Goal: Task Accomplishment & Management: Use online tool/utility

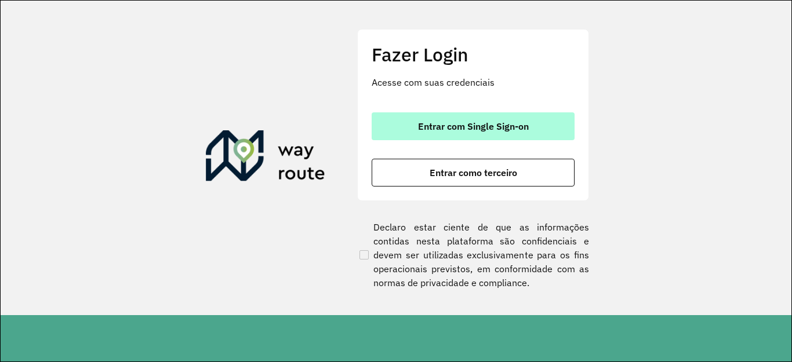
click at [477, 130] on span "Entrar com Single Sign-on" at bounding box center [473, 126] width 111 height 9
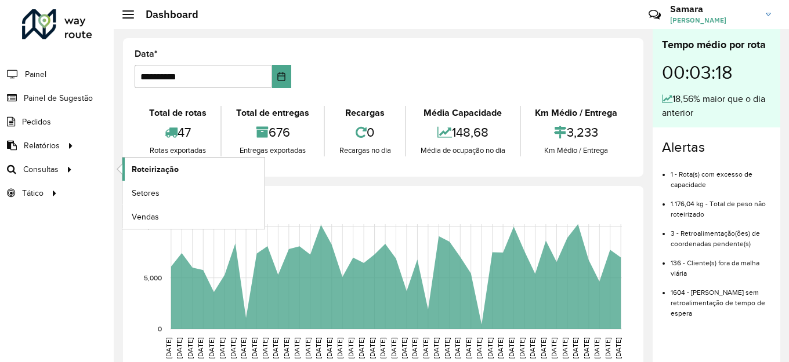
click at [169, 169] on span "Roteirização" at bounding box center [155, 170] width 47 height 12
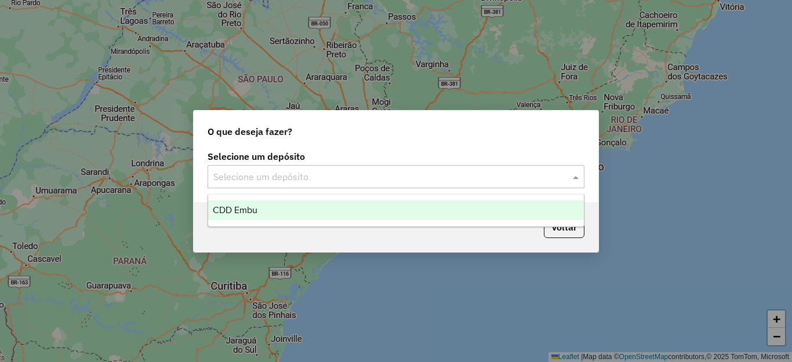
click at [357, 168] on div "Selecione um depósito" at bounding box center [396, 176] width 377 height 23
click at [268, 206] on div "CDD Embu" at bounding box center [396, 211] width 376 height 20
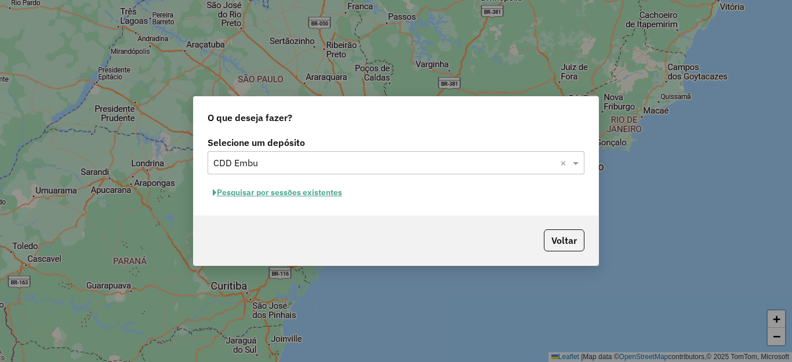
click at [300, 191] on button "Pesquisar por sessões existentes" at bounding box center [278, 193] width 140 height 18
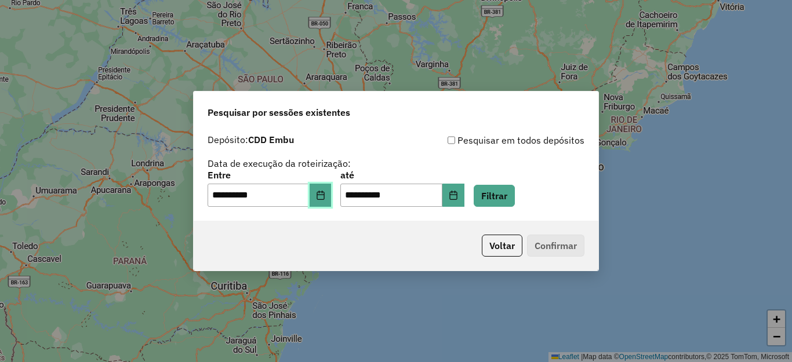
click at [325, 198] on icon "Choose Date" at bounding box center [320, 195] width 9 height 9
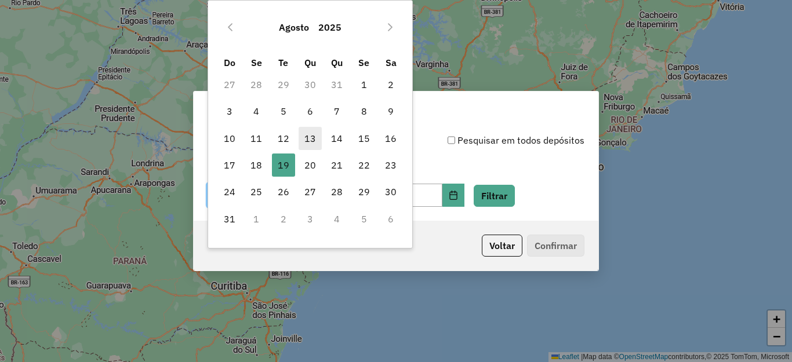
click at [314, 138] on span "13" at bounding box center [310, 138] width 23 height 23
type input "**********"
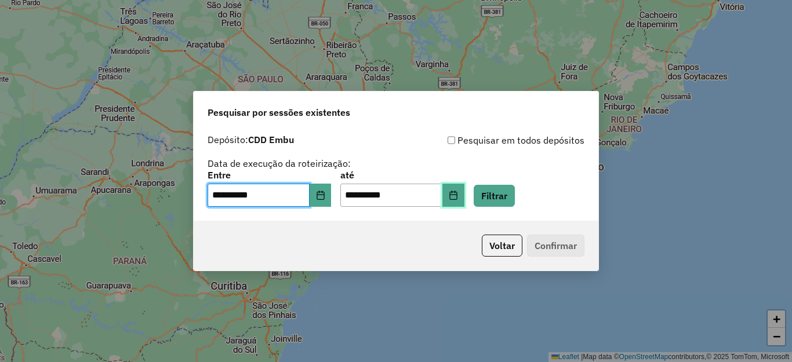
click at [457, 193] on icon "Choose Date" at bounding box center [453, 195] width 8 height 9
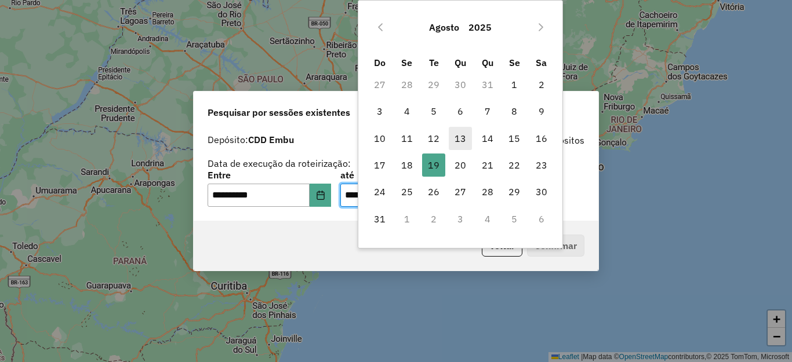
click at [452, 137] on span "13" at bounding box center [460, 138] width 23 height 23
type input "**********"
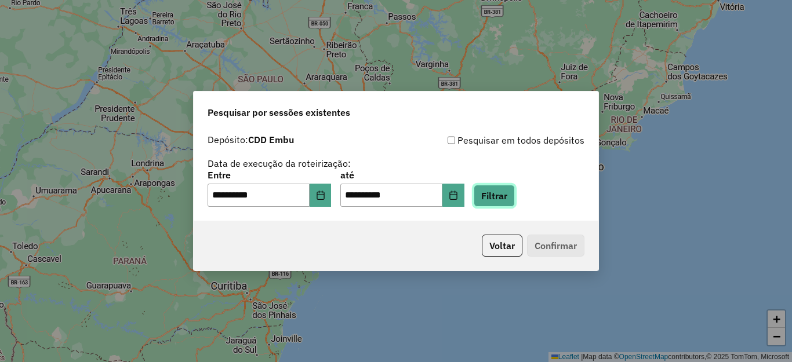
click at [515, 195] on button "Filtrar" at bounding box center [494, 196] width 41 height 22
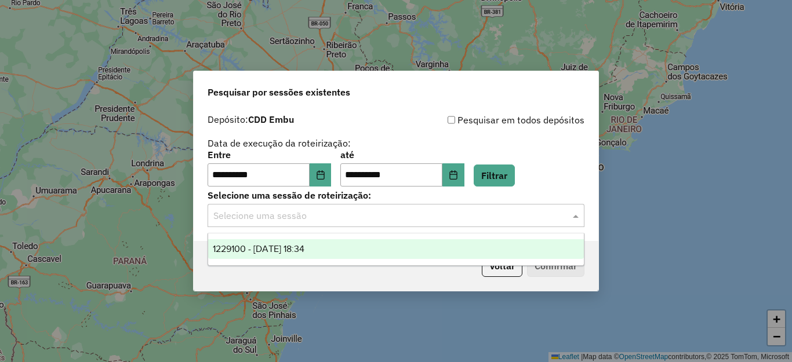
click at [300, 218] on input "text" at bounding box center [384, 216] width 342 height 14
click at [297, 248] on span "1229100 - 13/08/2025 18:34" at bounding box center [259, 249] width 92 height 10
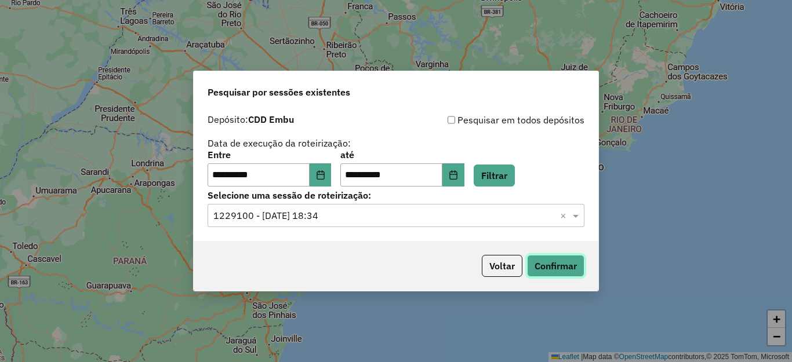
click at [563, 260] on button "Confirmar" at bounding box center [555, 266] width 57 height 22
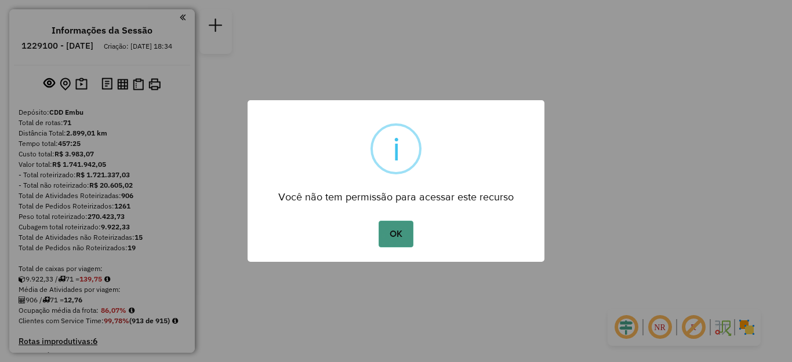
click at [404, 232] on button "OK" at bounding box center [396, 234] width 34 height 27
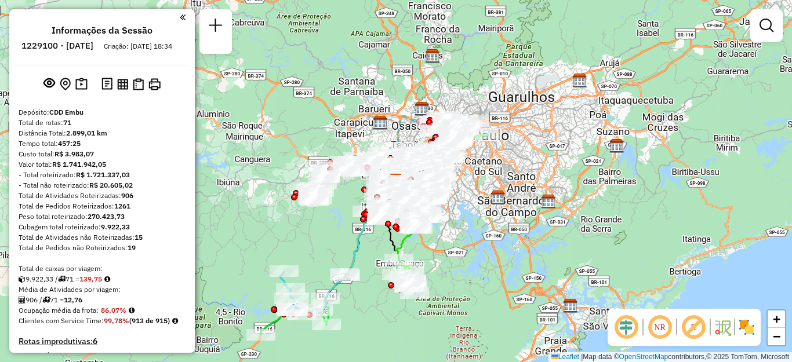
click at [743, 324] on img at bounding box center [747, 327] width 19 height 19
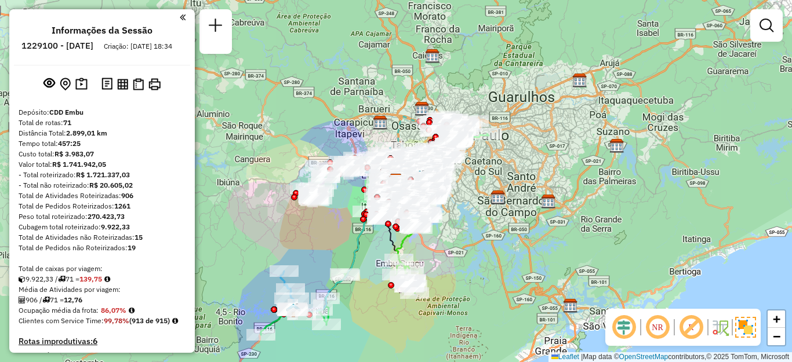
click at [683, 322] on em at bounding box center [691, 328] width 28 height 28
click at [658, 328] on em at bounding box center [658, 328] width 28 height 28
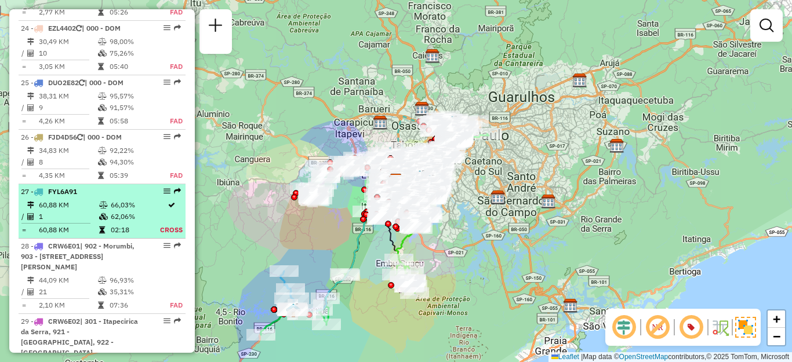
click at [50, 187] on span "FYL6A91" at bounding box center [62, 191] width 29 height 9
select select "**********"
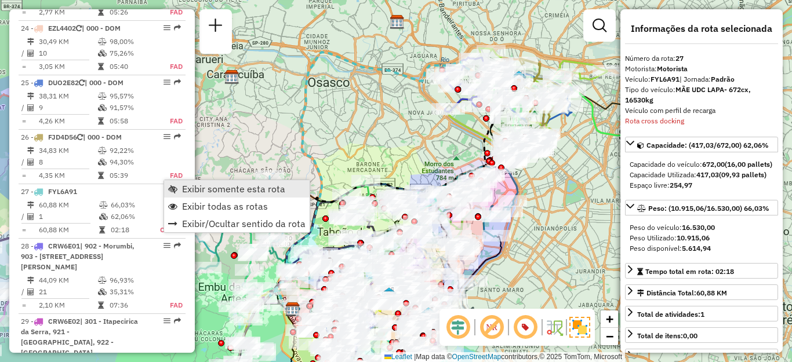
click at [197, 187] on span "Exibir somente esta rota" at bounding box center [233, 188] width 103 height 9
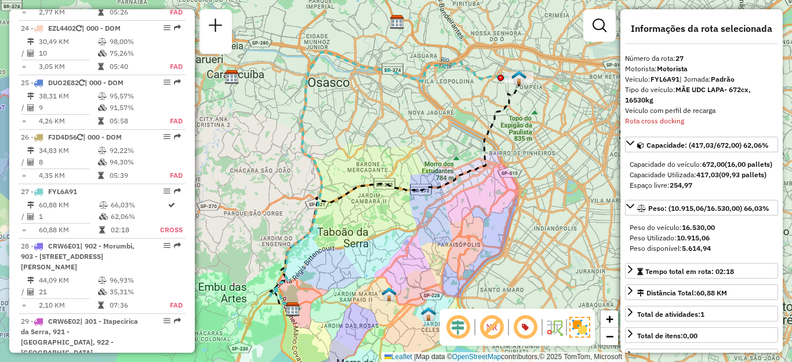
scroll to position [1470, 0]
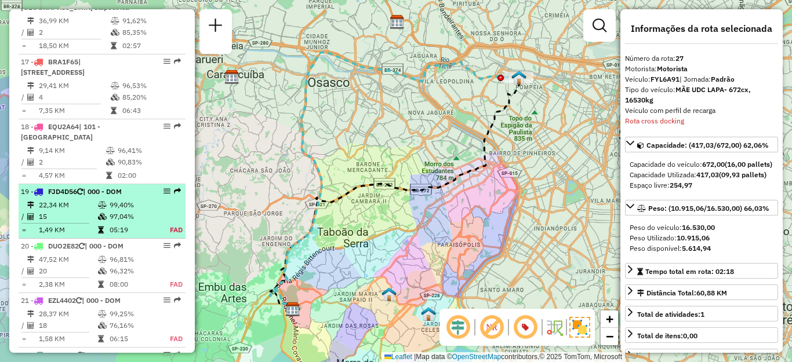
click at [64, 211] on td "15" at bounding box center [67, 217] width 59 height 12
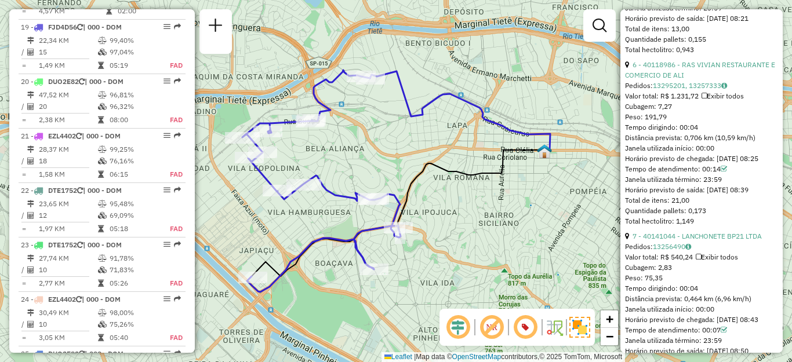
scroll to position [1350, 0]
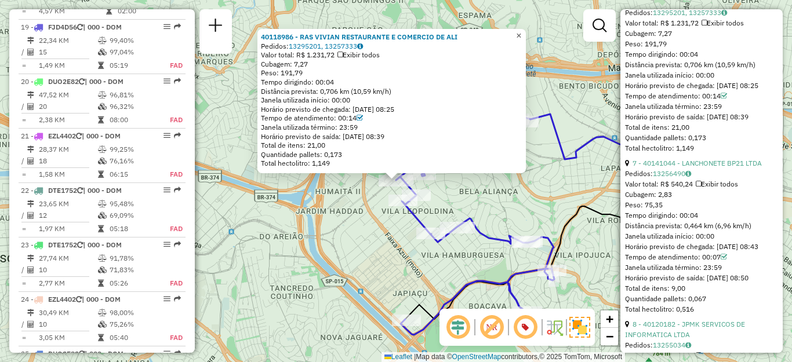
click at [521, 35] on span "×" at bounding box center [518, 36] width 5 height 10
